Goal: Task Accomplishment & Management: Manage account settings

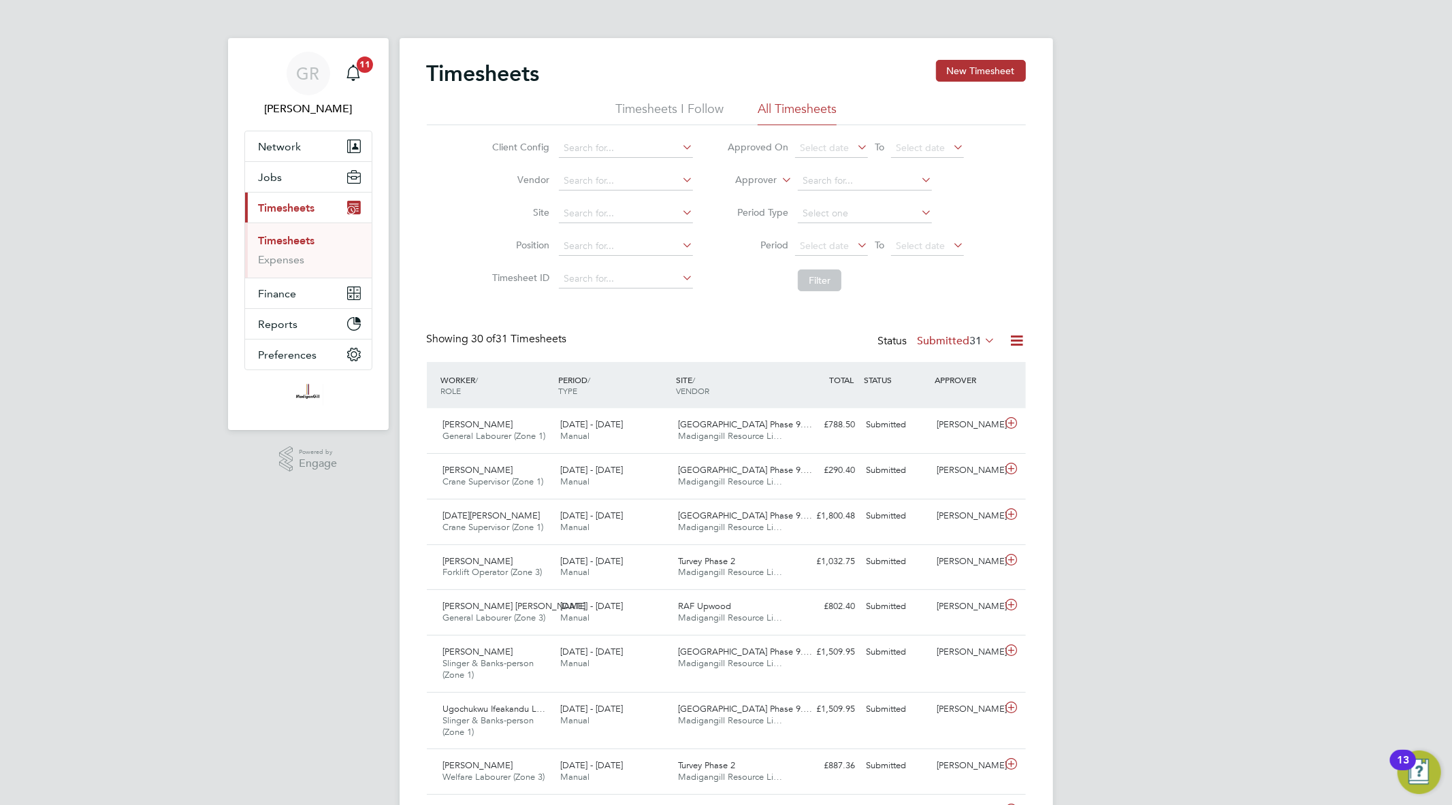
click at [1018, 341] on icon at bounding box center [1017, 340] width 17 height 17
click at [965, 370] on li "Export Timesheets" at bounding box center [932, 373] width 180 height 19
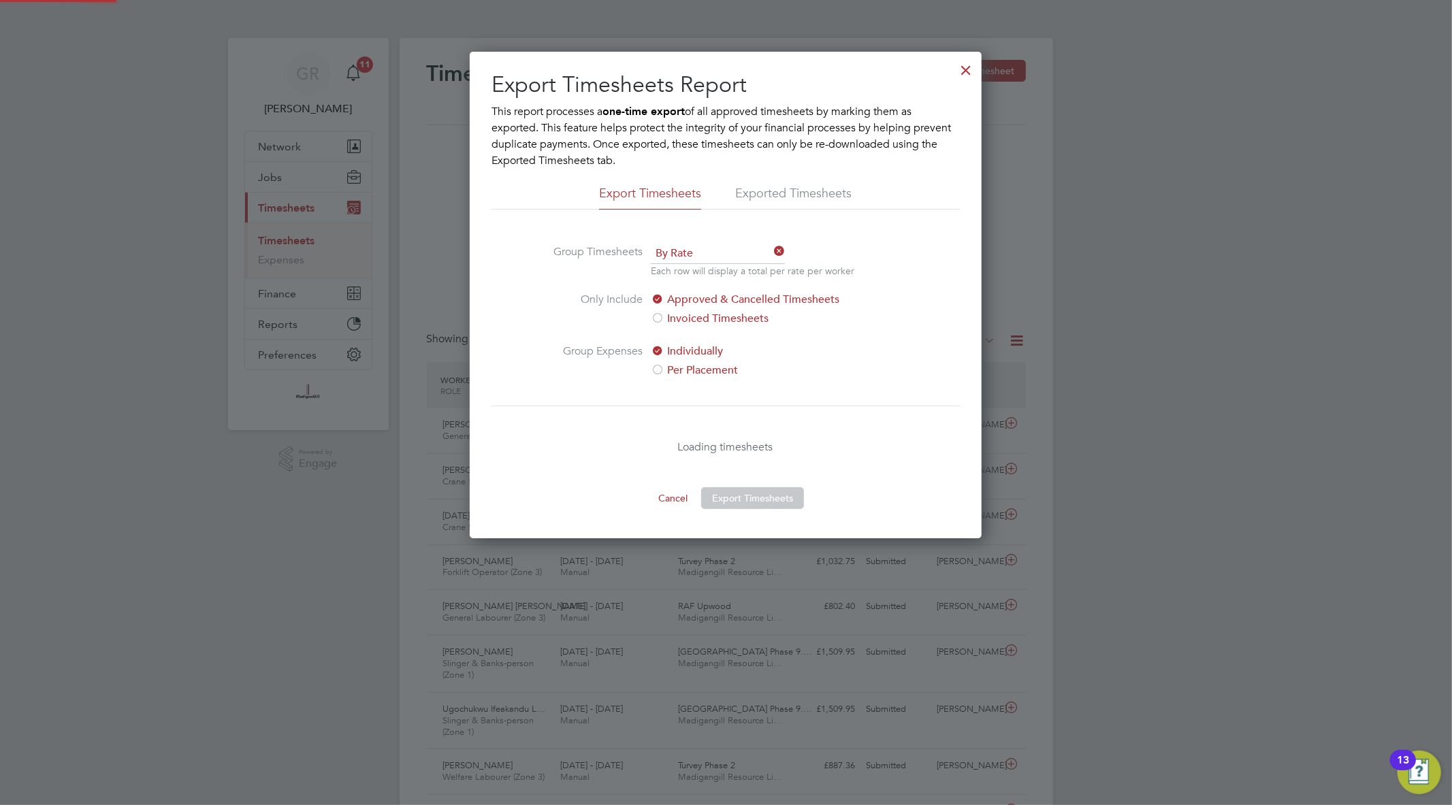
scroll to position [7, 7]
click at [775, 501] on button "Export Timesheets" at bounding box center [752, 498] width 103 height 22
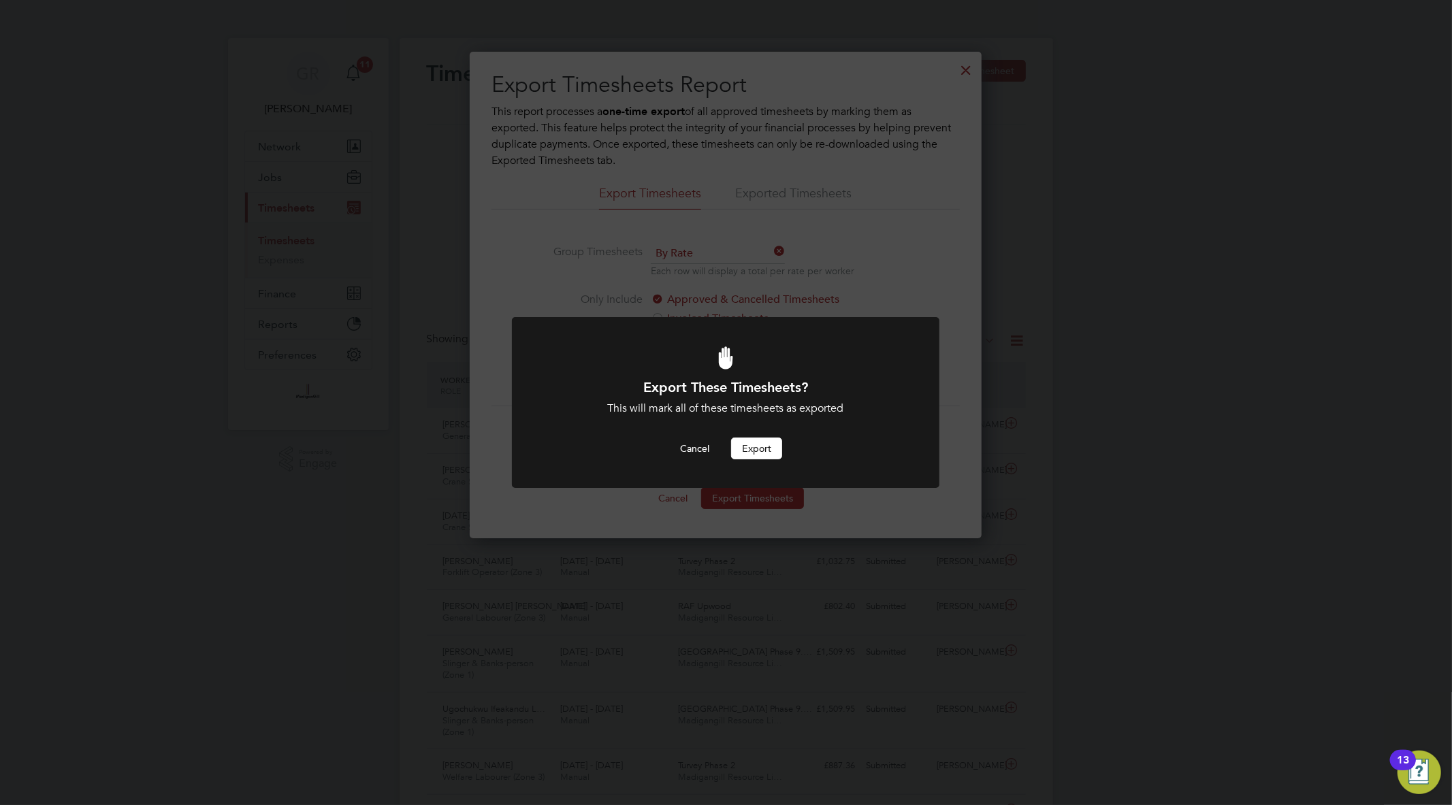
click at [759, 447] on button "Export" at bounding box center [756, 449] width 51 height 22
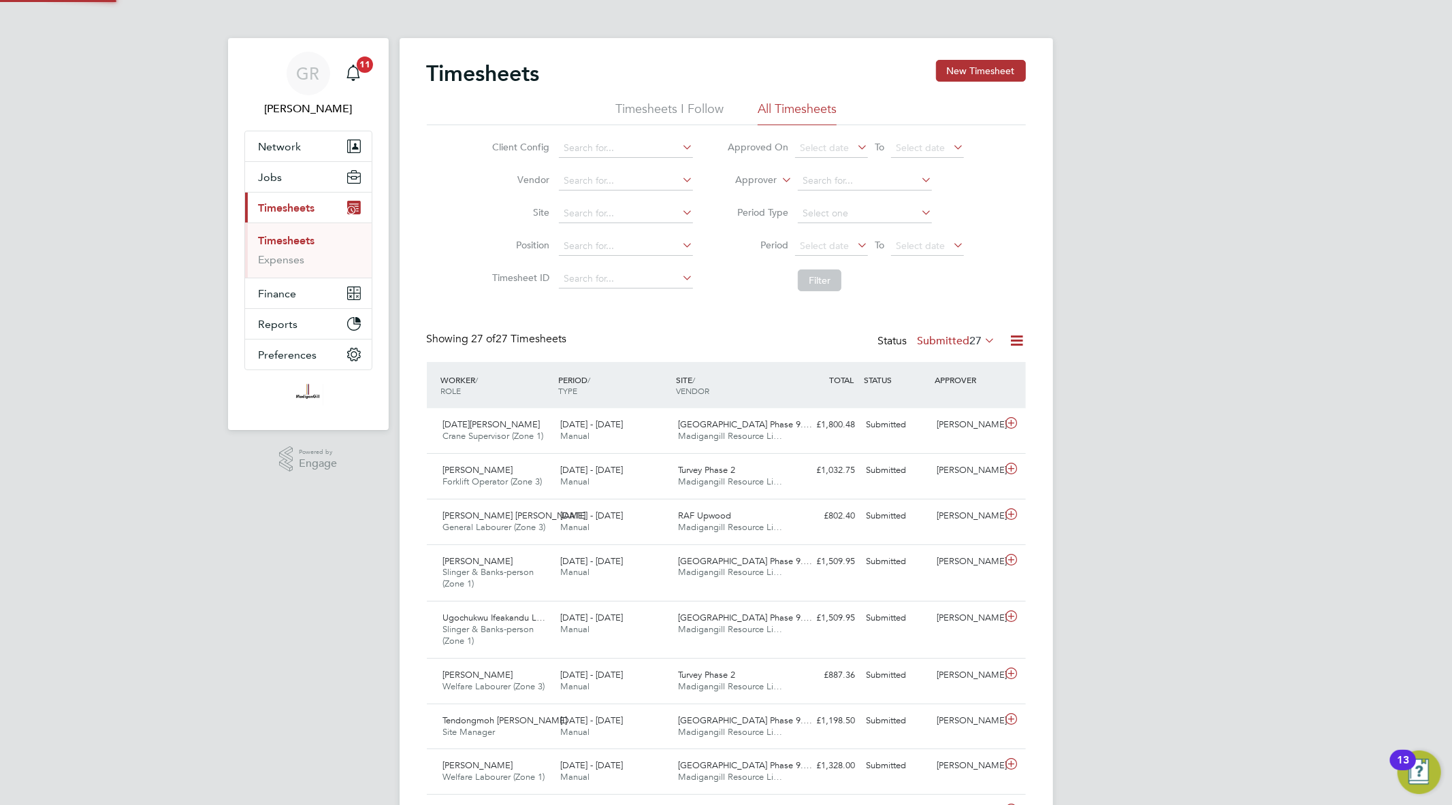
scroll to position [34, 118]
click at [1020, 343] on icon at bounding box center [1017, 340] width 17 height 17
click at [926, 368] on li "Export Timesheets" at bounding box center [932, 373] width 180 height 19
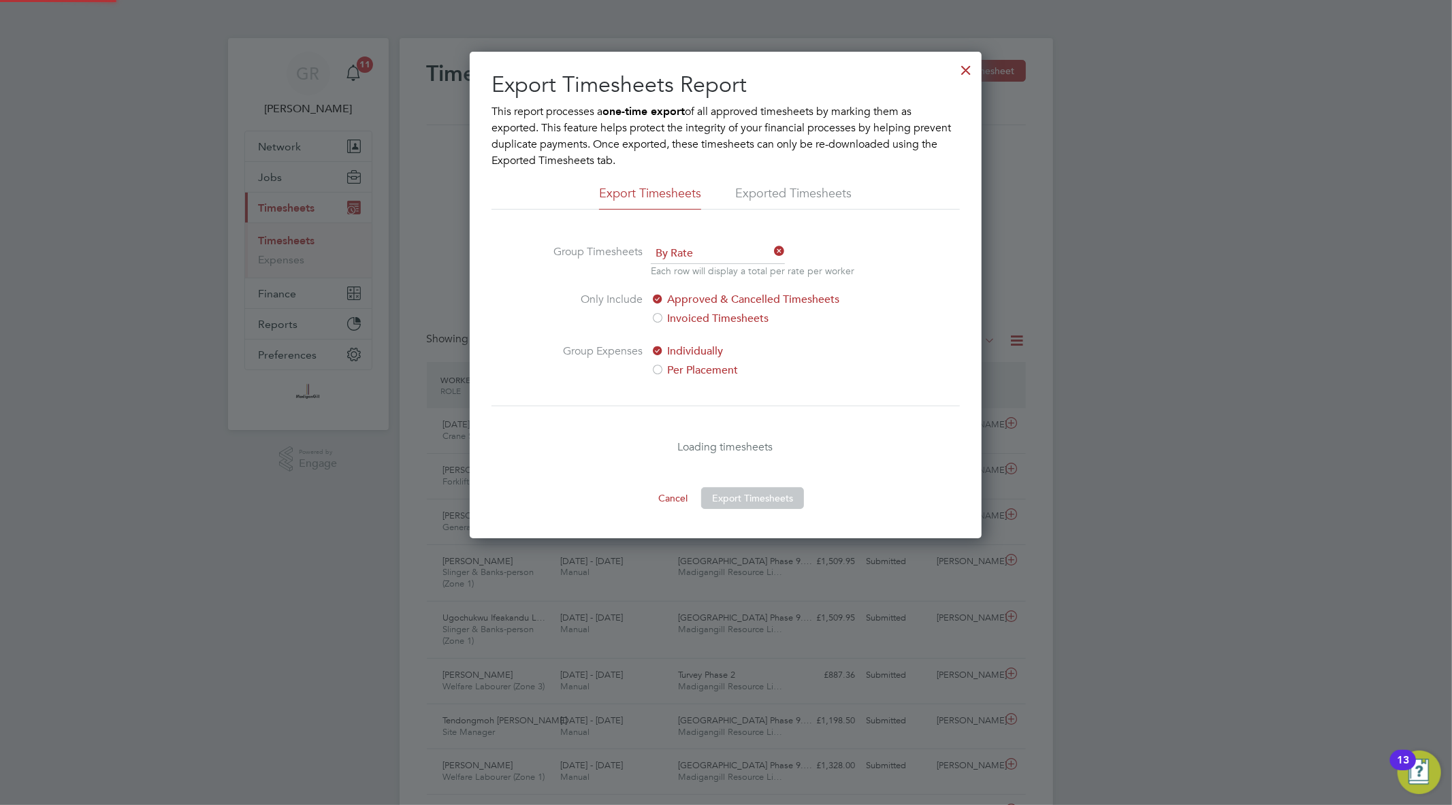
scroll to position [487, 512]
click at [767, 495] on button "Export Timesheets" at bounding box center [752, 498] width 103 height 22
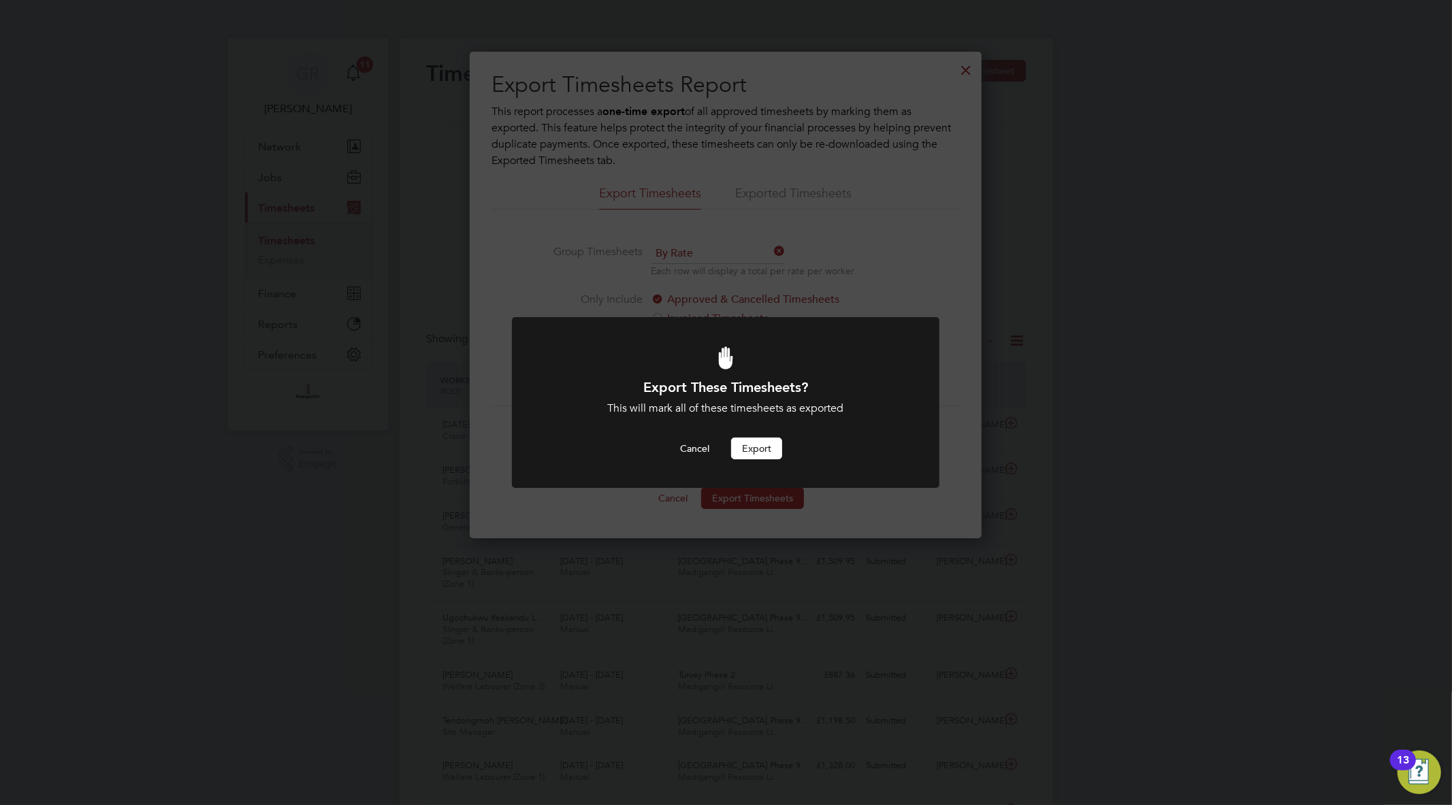
click at [756, 440] on button "Export" at bounding box center [756, 449] width 51 height 22
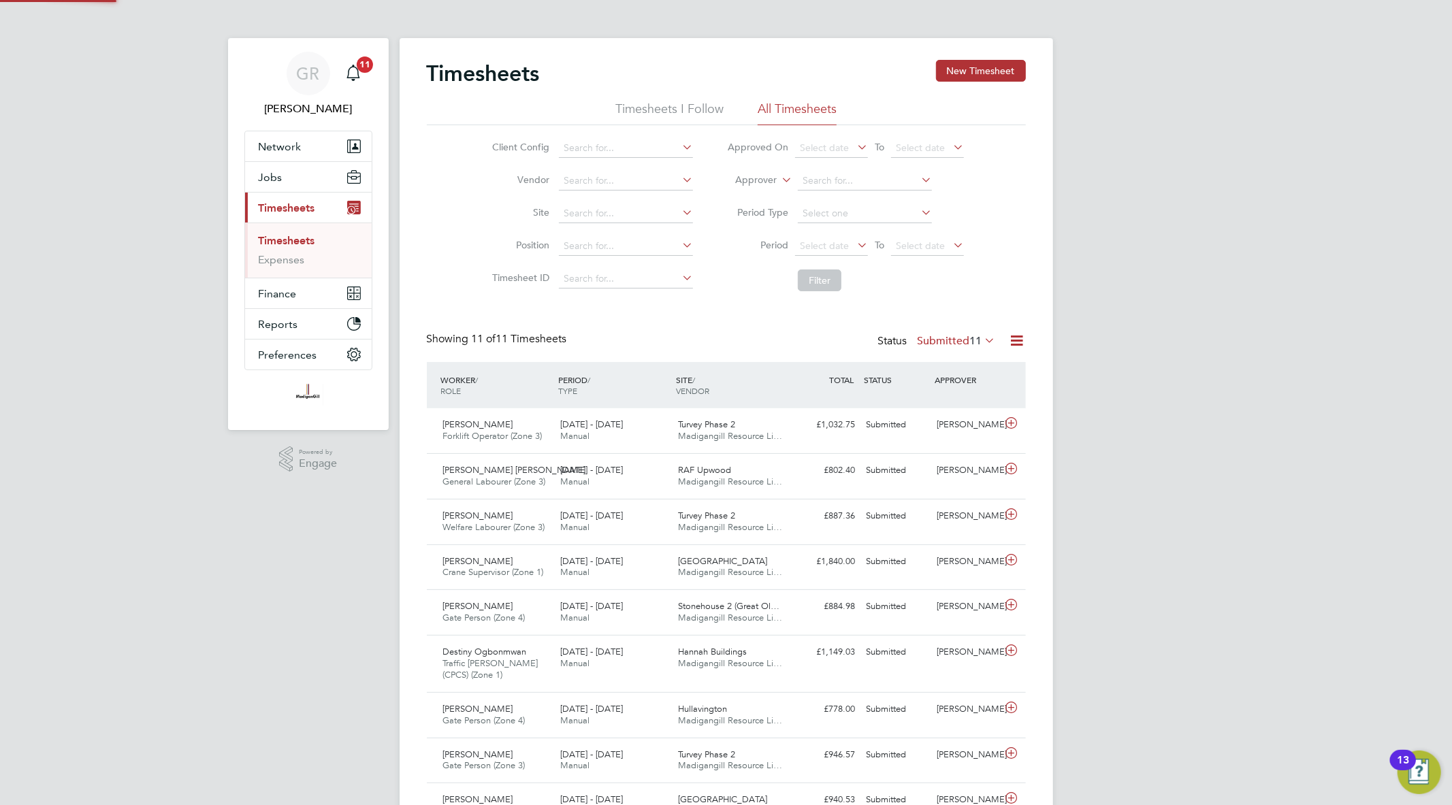
scroll to position [34, 118]
click at [1010, 65] on button "New Timesheet" at bounding box center [981, 71] width 90 height 22
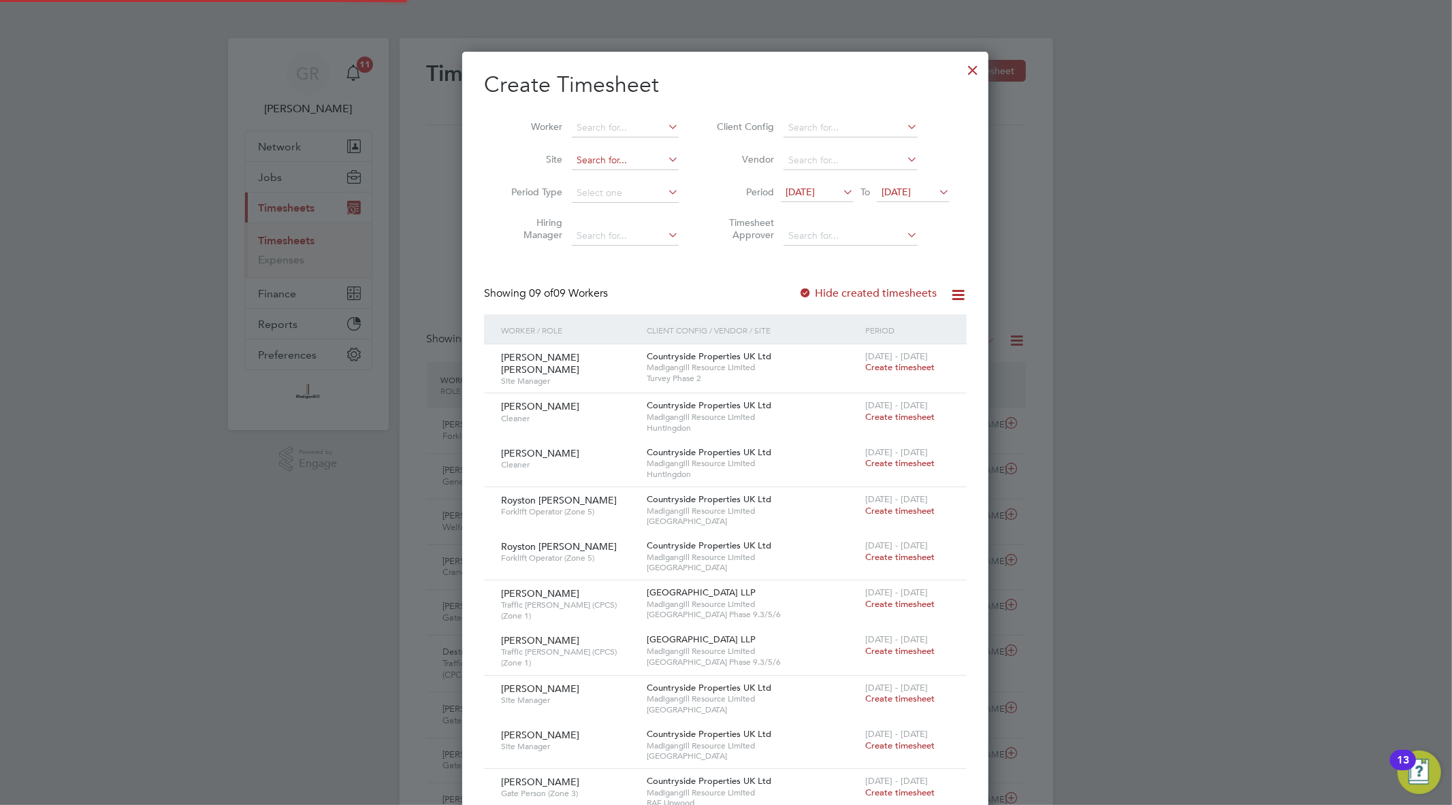
scroll to position [1022, 527]
click at [595, 127] on input at bounding box center [625, 127] width 107 height 19
click at [630, 161] on li "Desti ny Ogbonmwan" at bounding box center [625, 165] width 108 height 18
type input "Destiny Ogbonmwan"
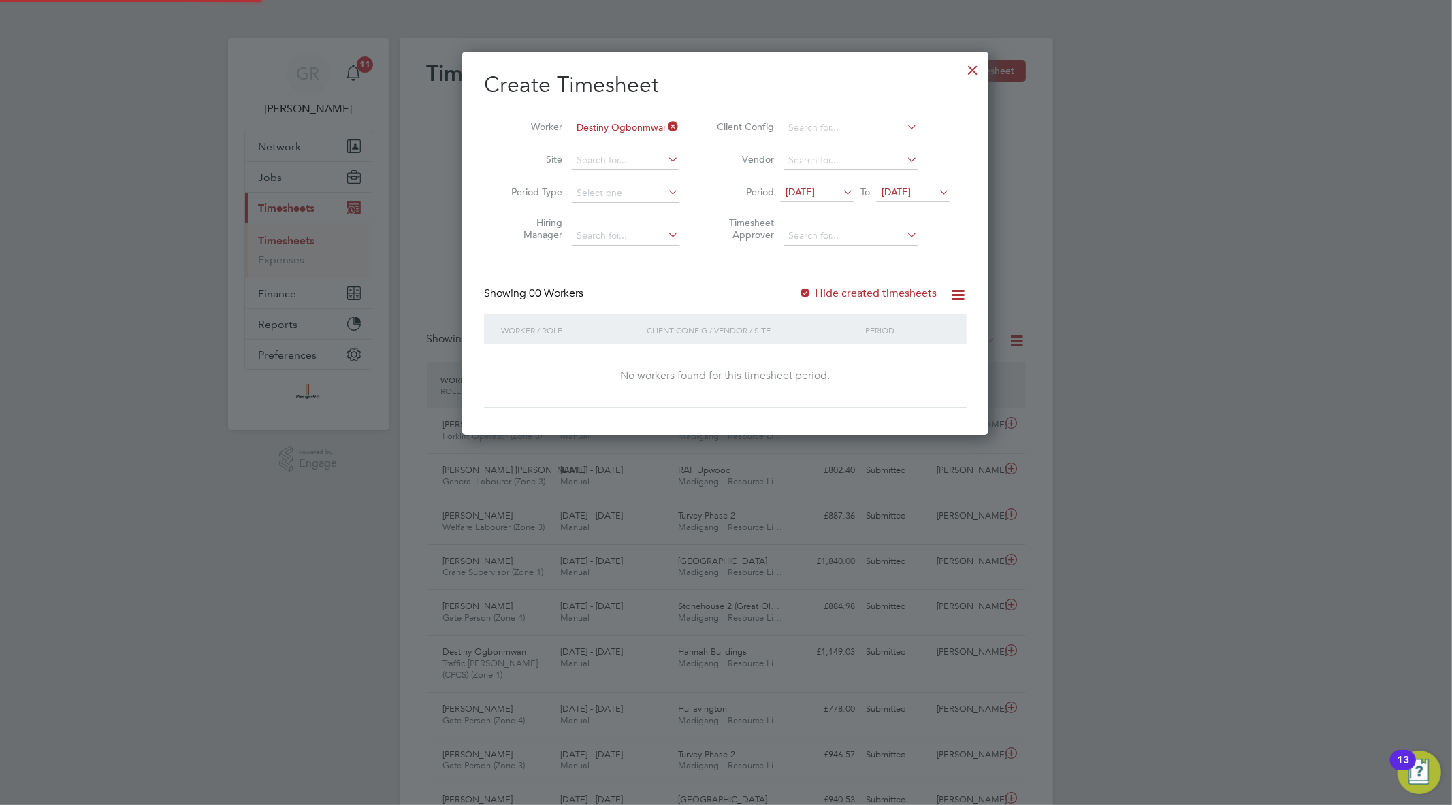
scroll to position [384, 527]
click at [817, 296] on label "Hide created timesheets" at bounding box center [868, 294] width 138 height 14
click at [936, 186] on icon at bounding box center [936, 191] width 0 height 19
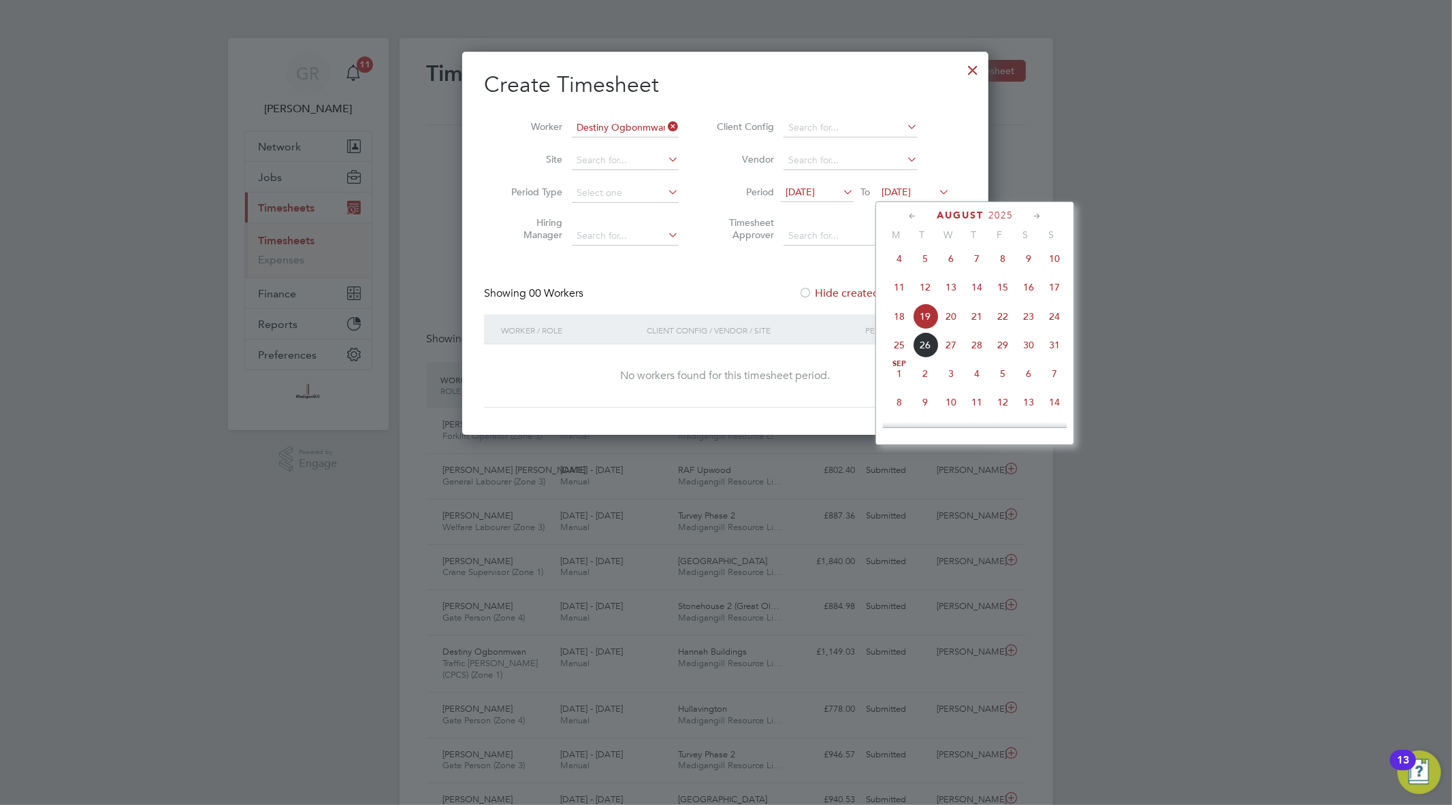
click at [1056, 383] on span "7" at bounding box center [1055, 374] width 26 height 26
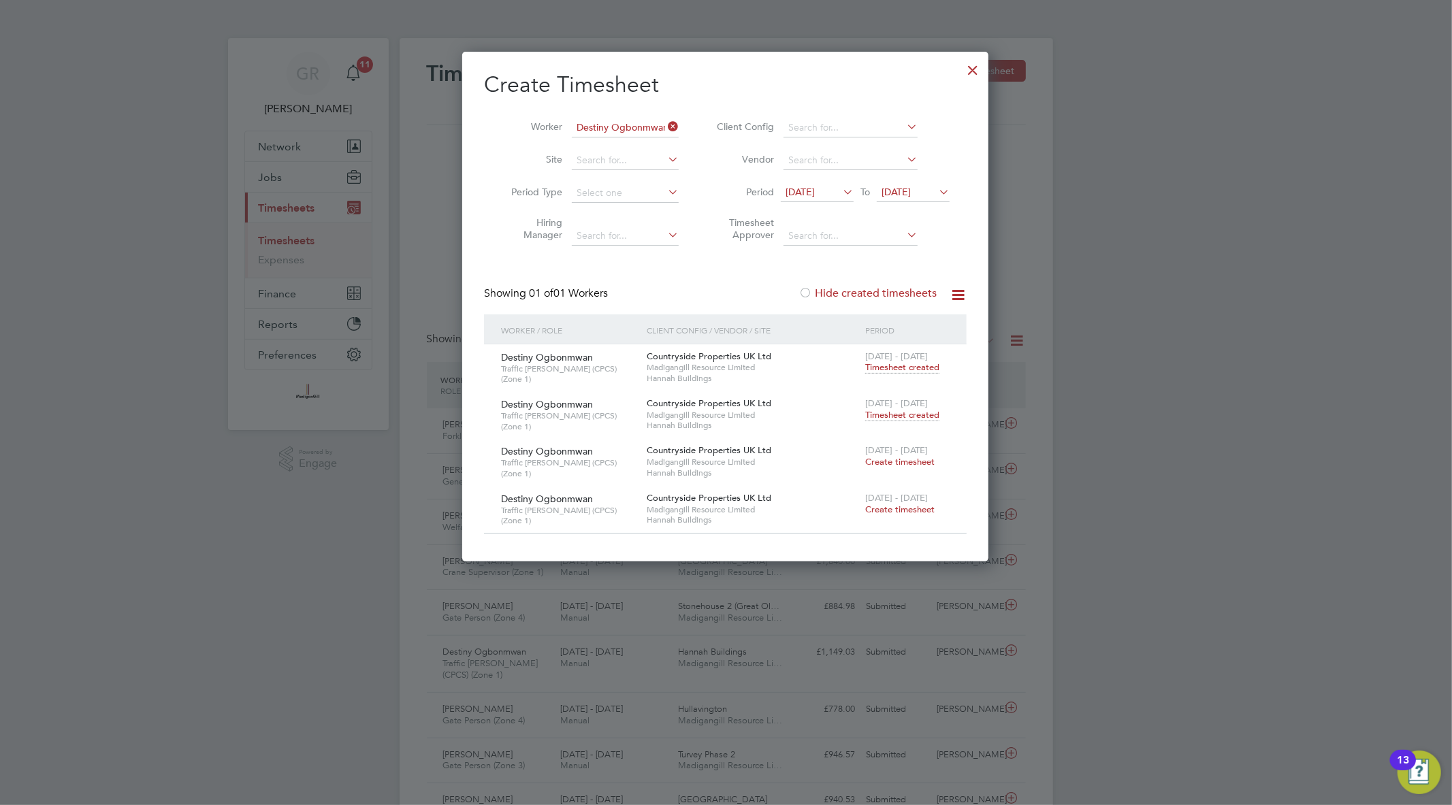
click at [914, 410] on span "Timesheet created" at bounding box center [902, 415] width 74 height 12
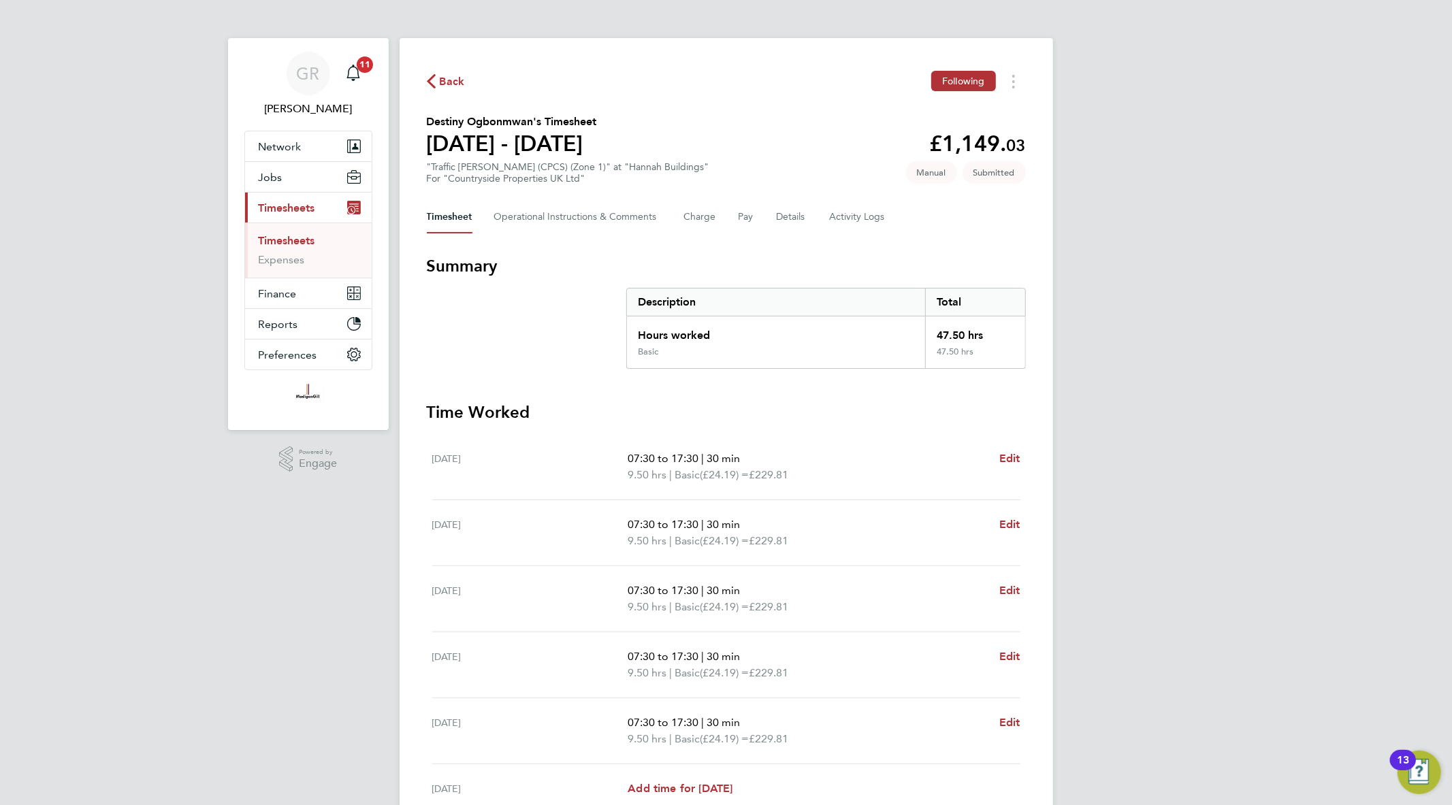
click at [275, 236] on link "Timesheets" at bounding box center [287, 240] width 57 height 13
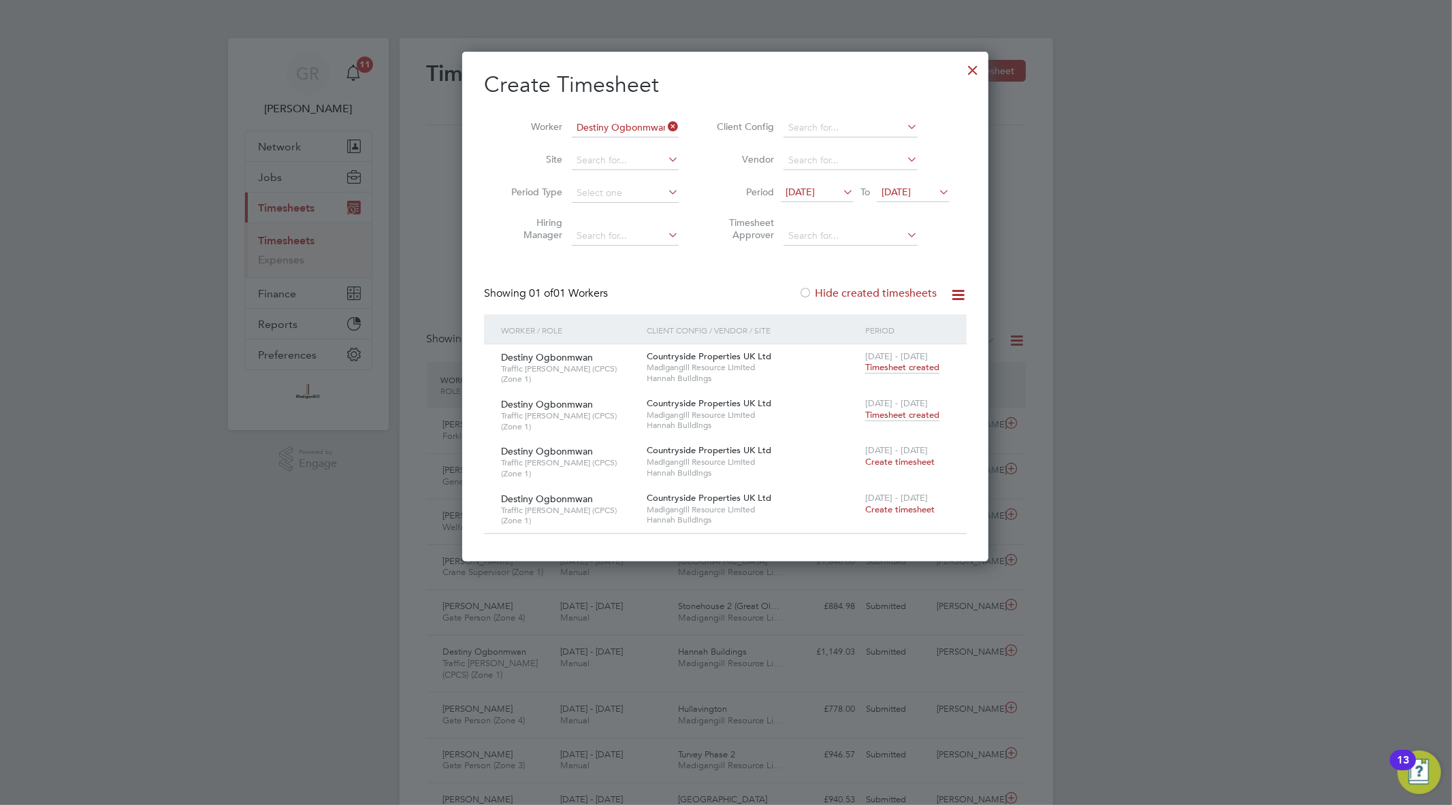
scroll to position [34, 118]
click at [976, 57] on div at bounding box center [973, 66] width 25 height 25
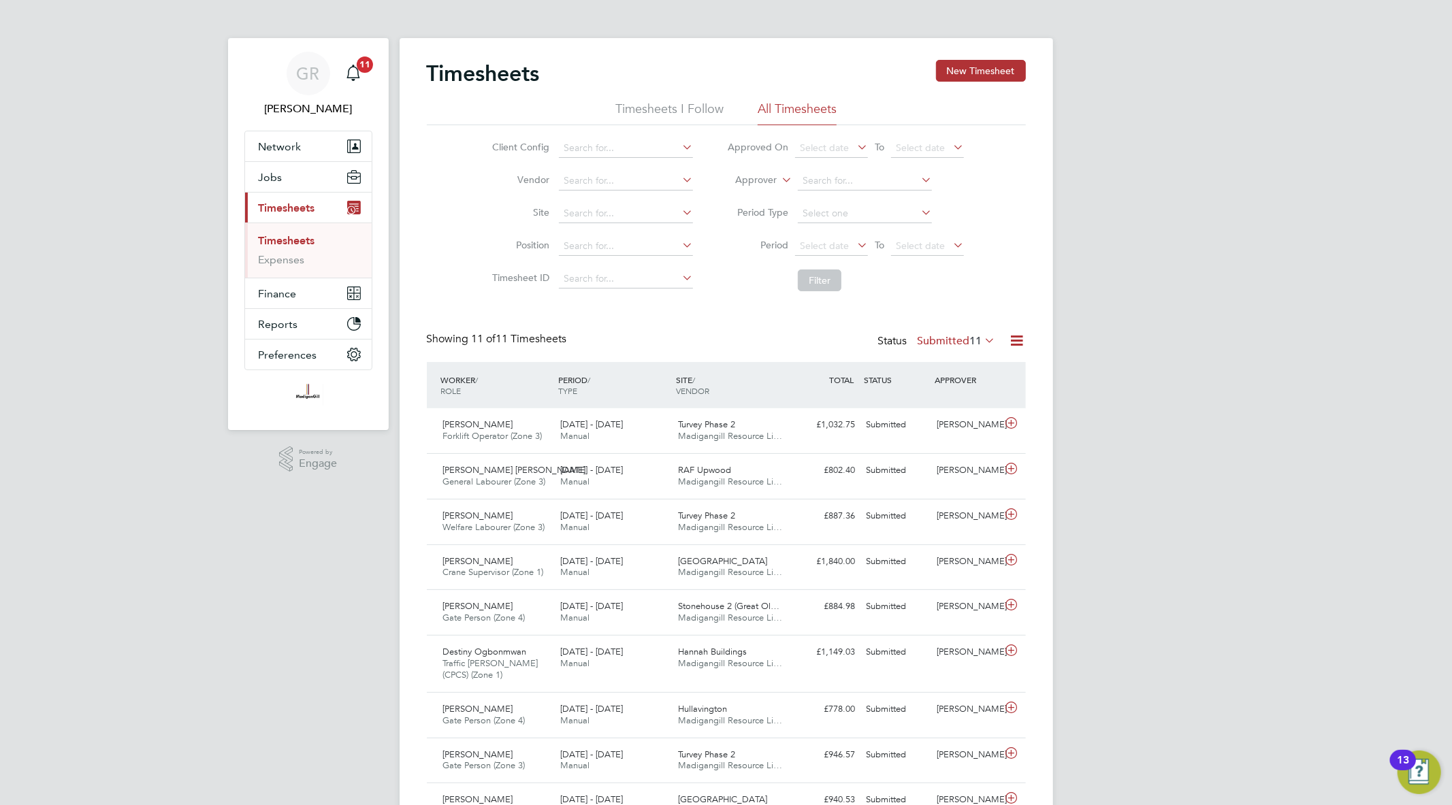
click at [975, 68] on button "New Timesheet" at bounding box center [981, 71] width 90 height 22
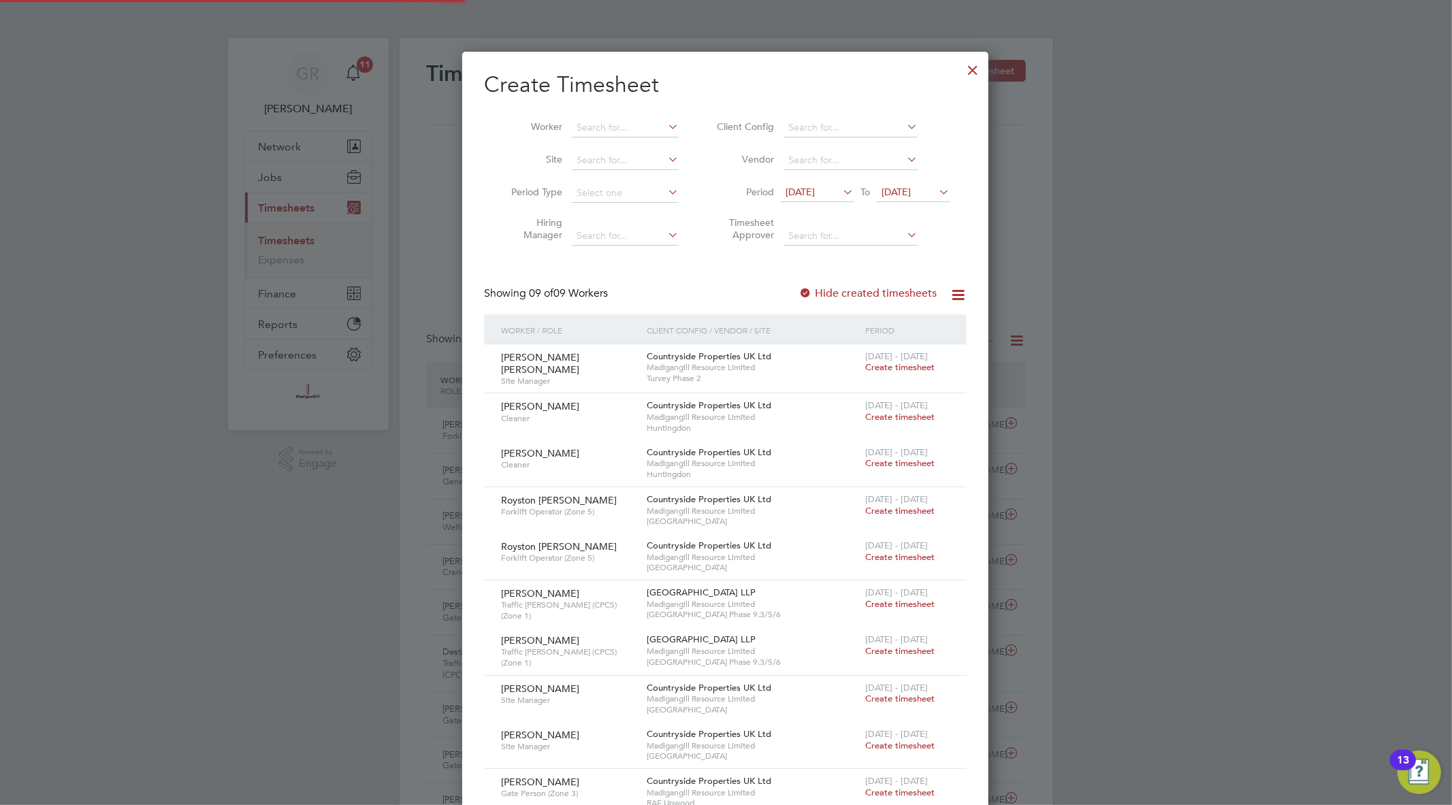
click at [1066, 173] on div at bounding box center [726, 402] width 1452 height 805
click at [969, 71] on div at bounding box center [973, 66] width 25 height 25
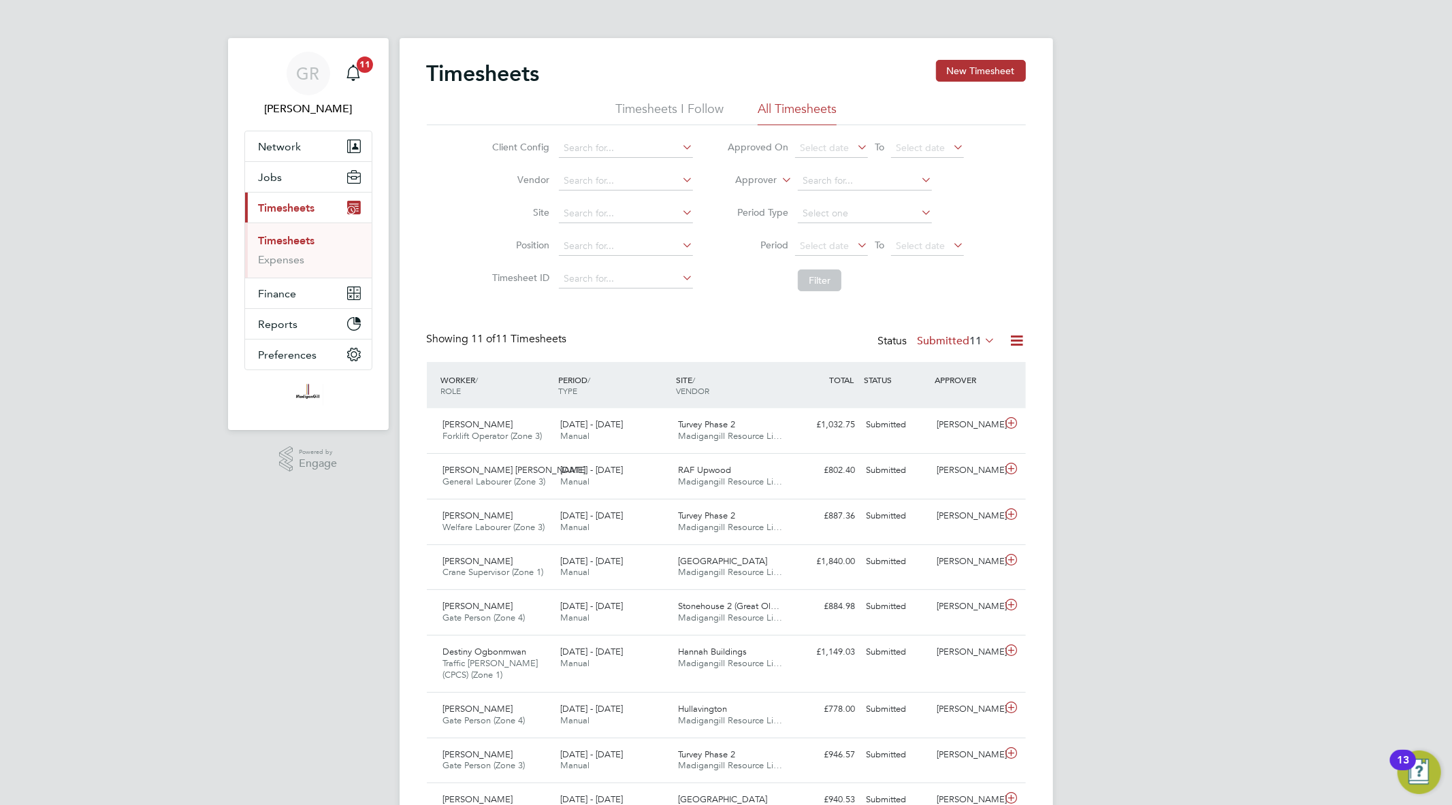
click at [1022, 343] on icon at bounding box center [1017, 340] width 17 height 17
click at [971, 372] on li "Export Timesheets" at bounding box center [932, 373] width 180 height 19
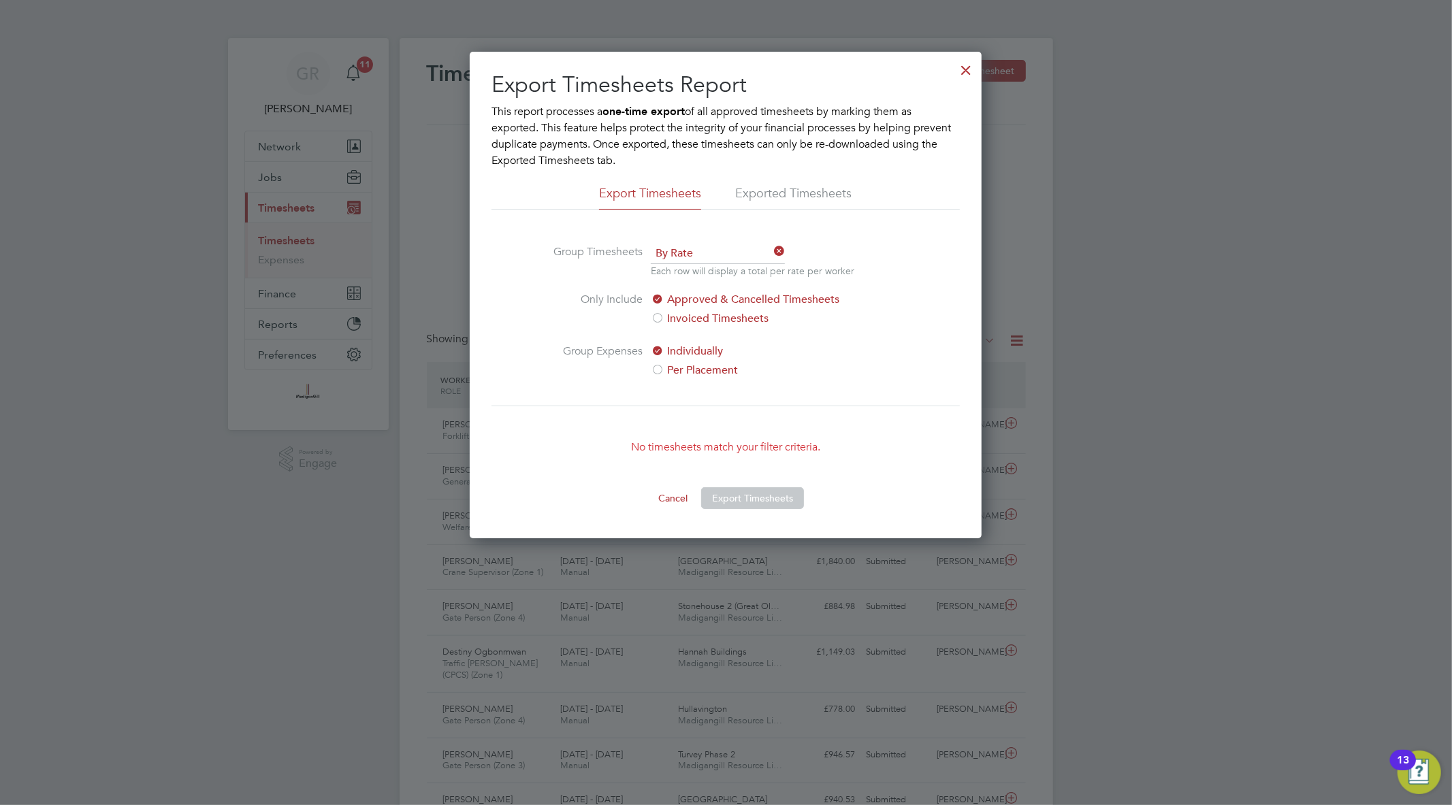
click at [962, 71] on div at bounding box center [966, 66] width 25 height 25
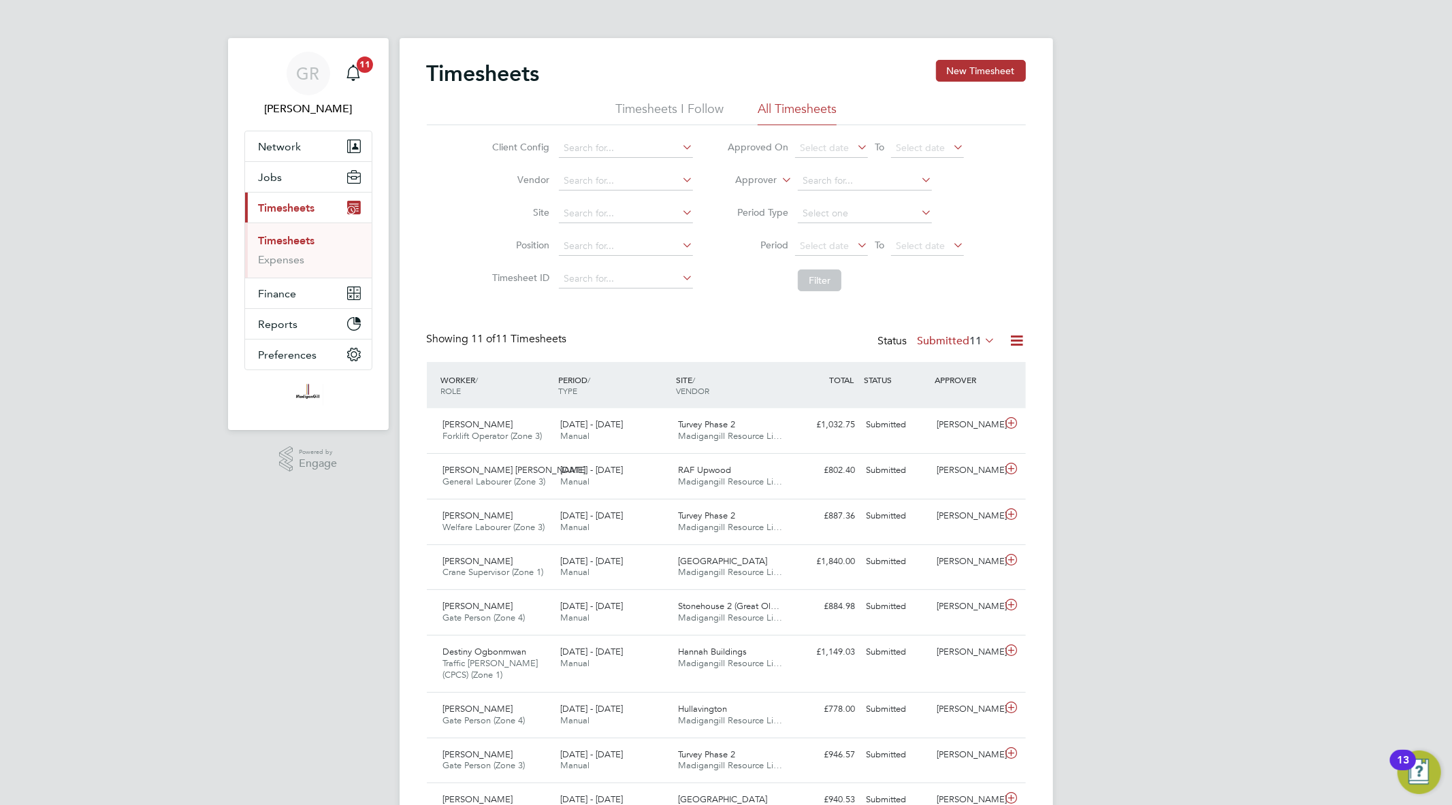
click at [1014, 343] on icon at bounding box center [1017, 340] width 17 height 17
click at [944, 383] on li at bounding box center [932, 385] width 167 height 4
click at [939, 373] on li "Export Timesheets" at bounding box center [932, 373] width 180 height 19
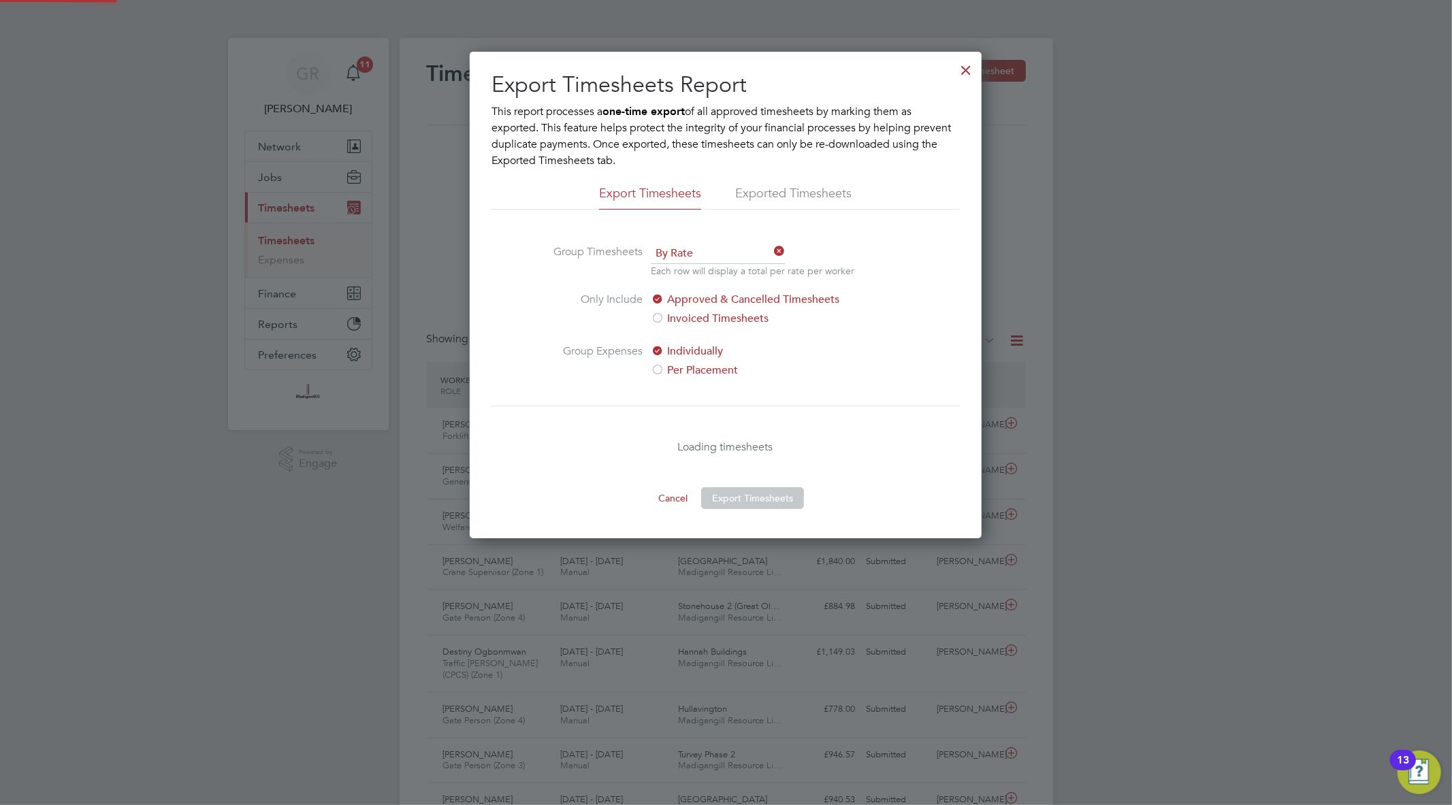
scroll to position [7, 7]
click at [975, 70] on div at bounding box center [966, 66] width 25 height 25
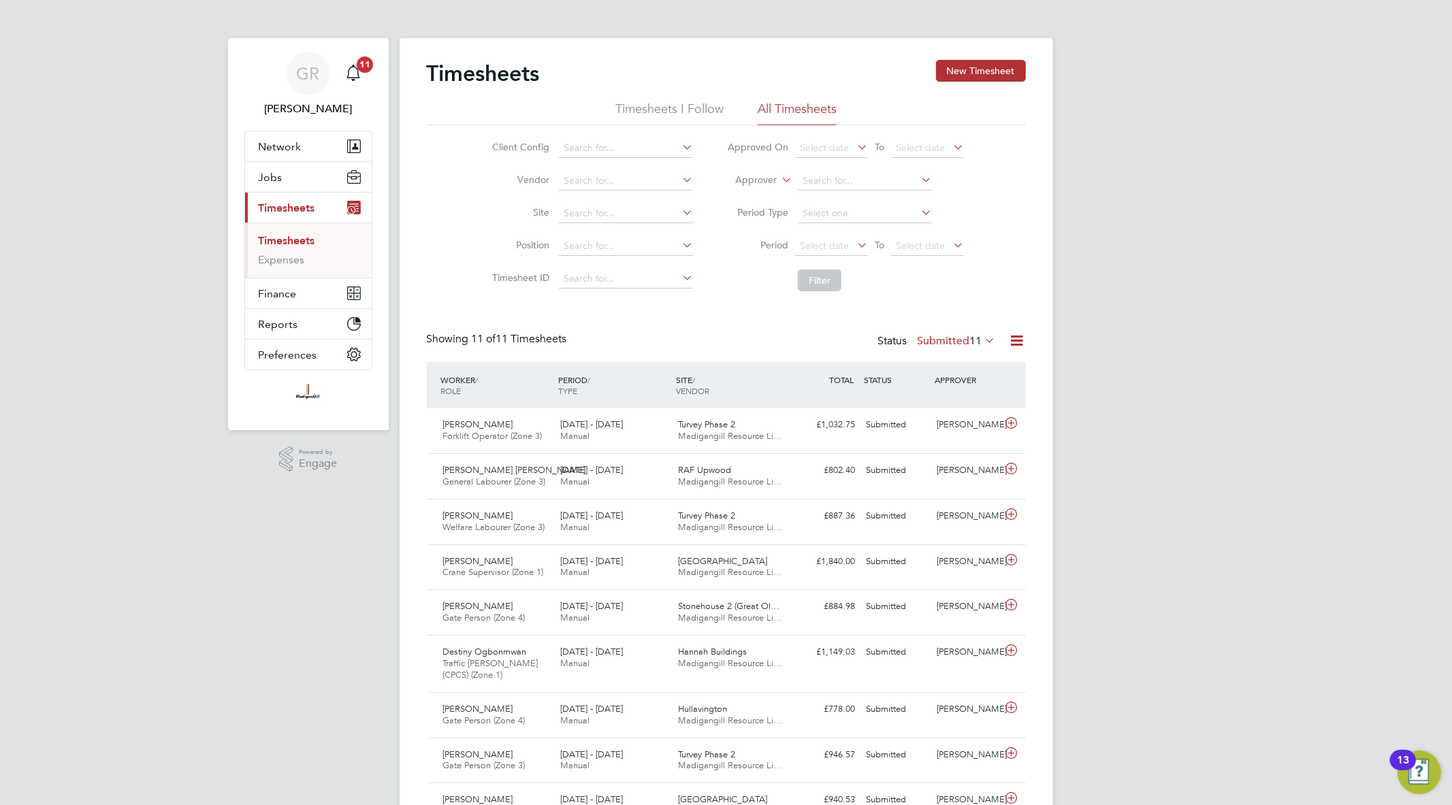
scroll to position [34, 118]
